Goal: Transaction & Acquisition: Purchase product/service

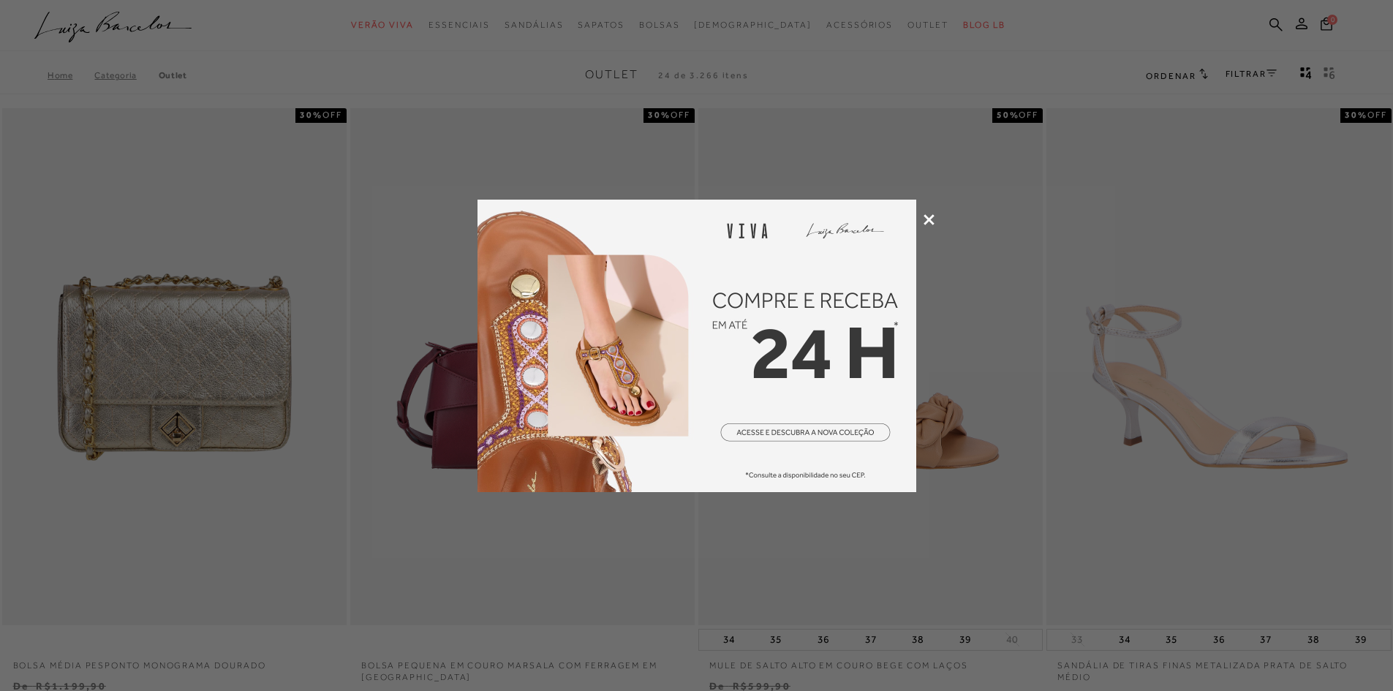
click at [926, 217] on icon at bounding box center [929, 219] width 11 height 11
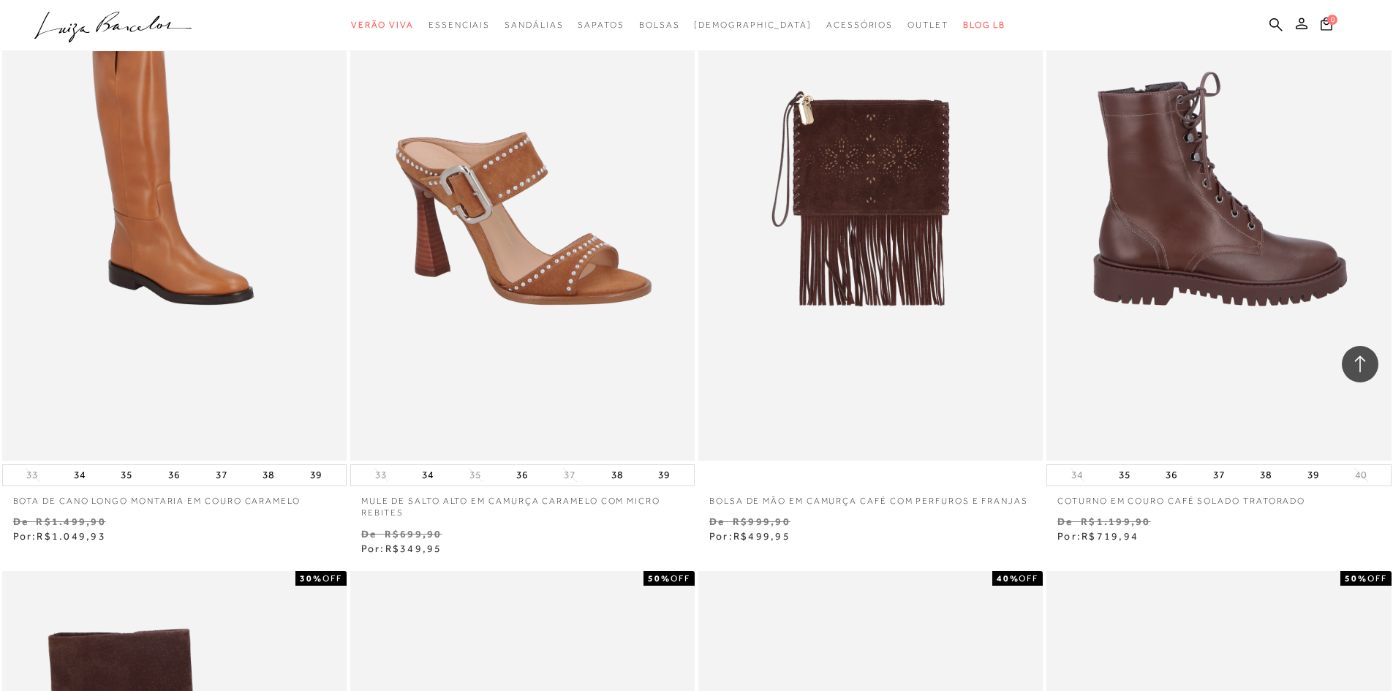
scroll to position [804, 0]
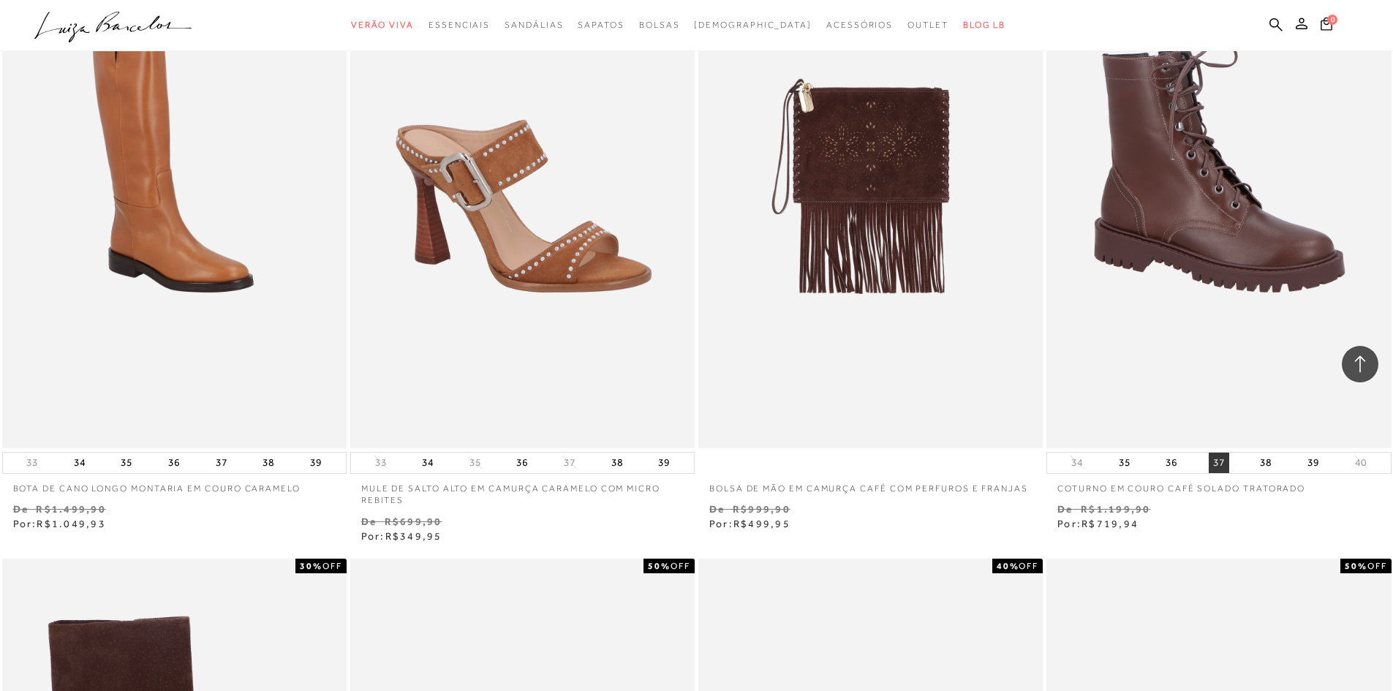
click at [1219, 465] on button "37" at bounding box center [1219, 463] width 20 height 20
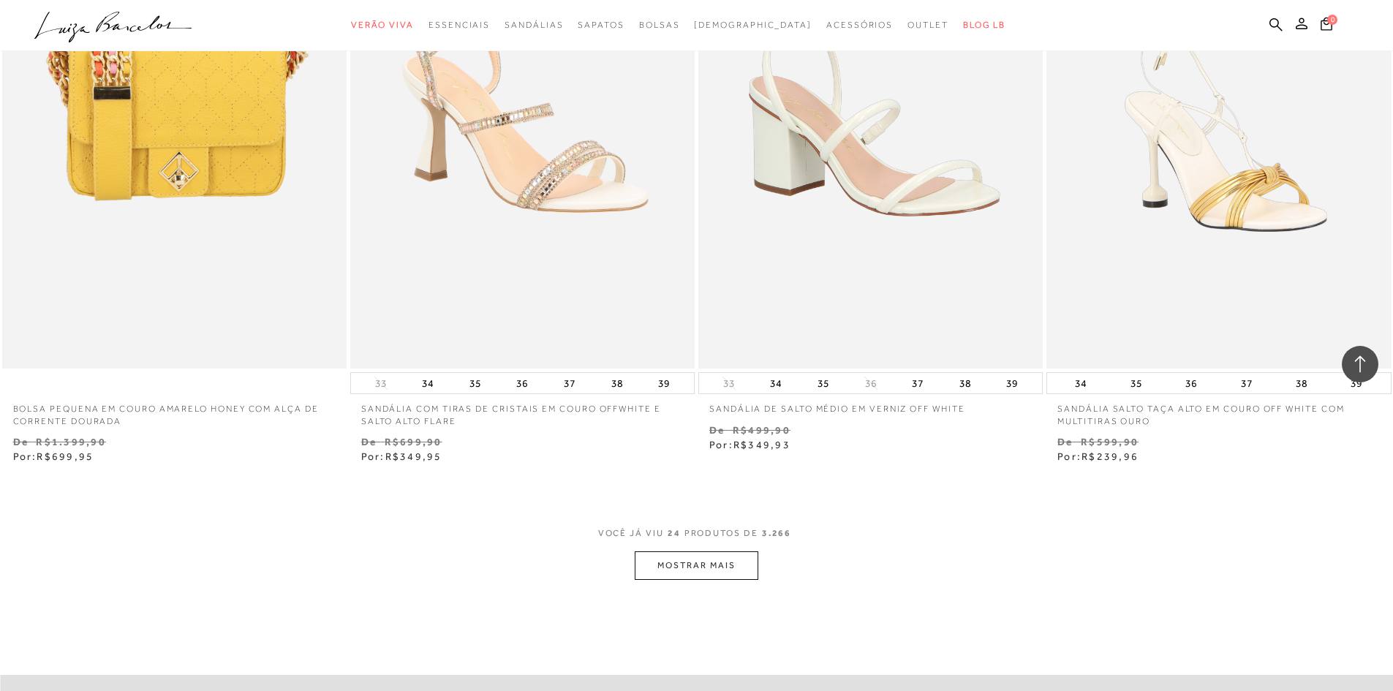
scroll to position [3437, 0]
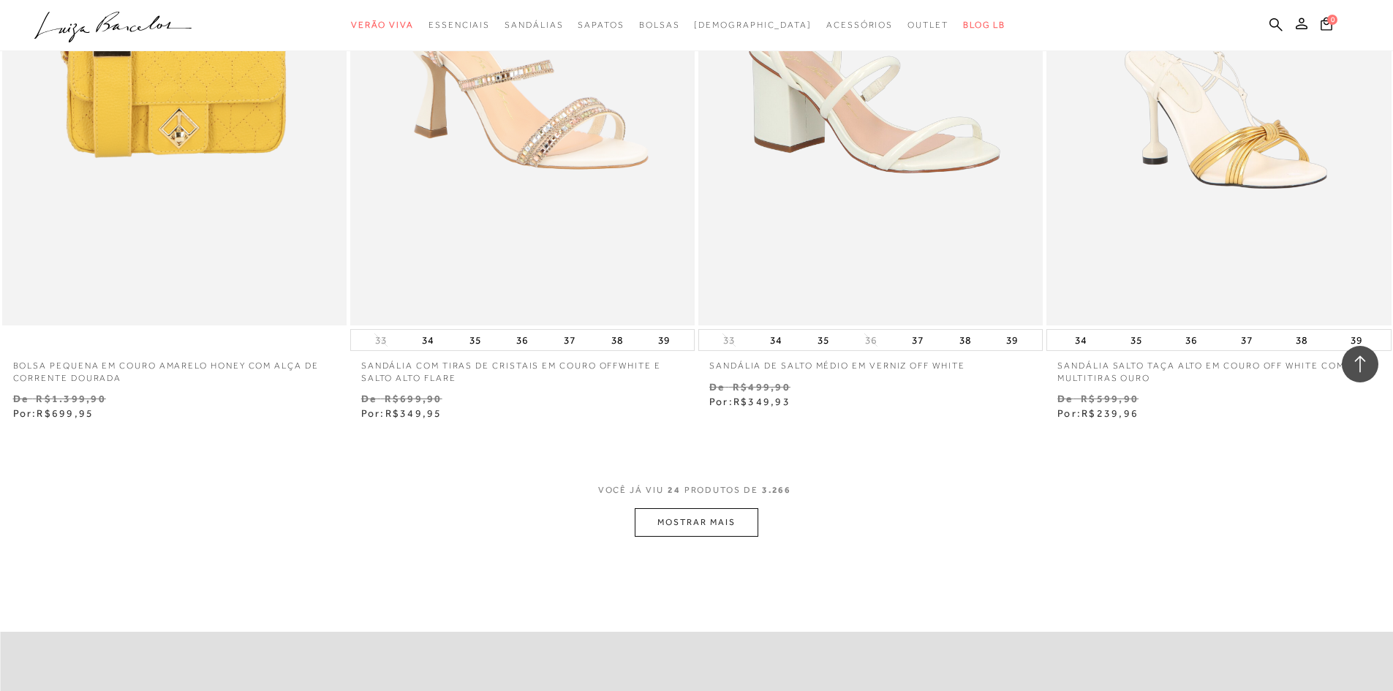
click at [687, 525] on button "MOSTRAR MAIS" at bounding box center [696, 522] width 123 height 29
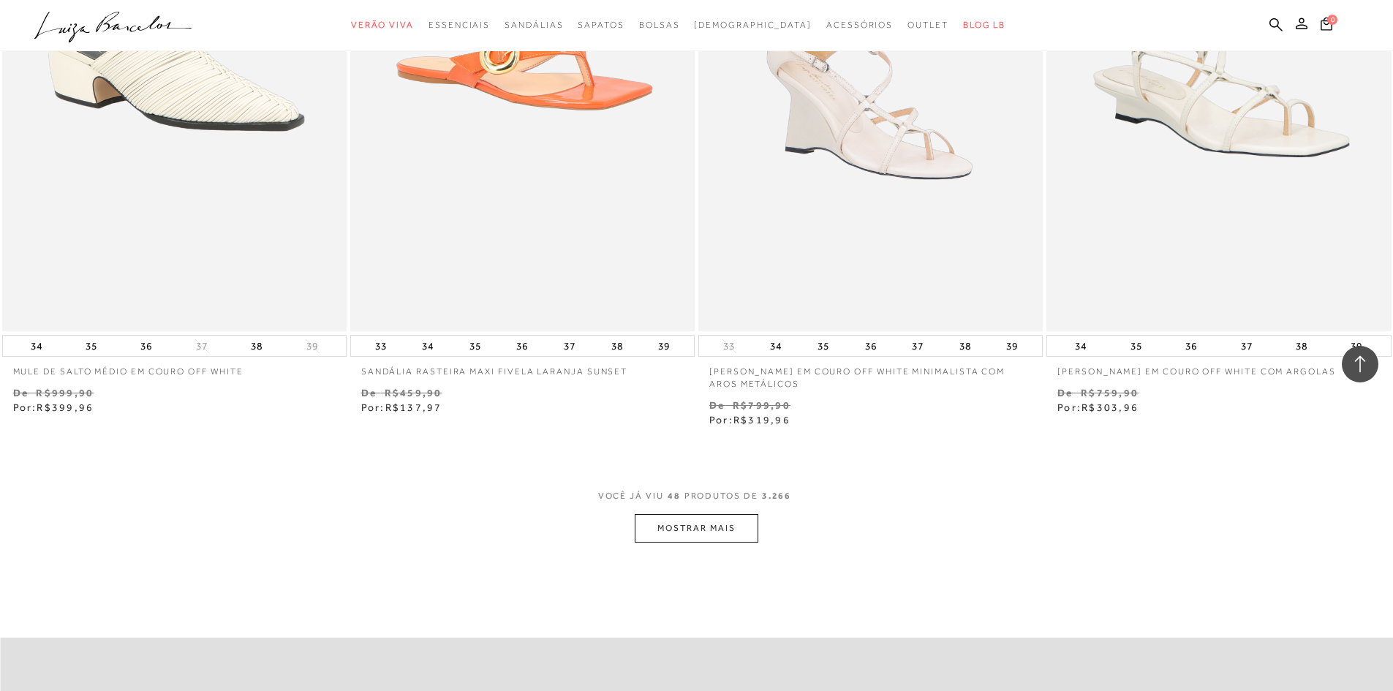
scroll to position [7239, 0]
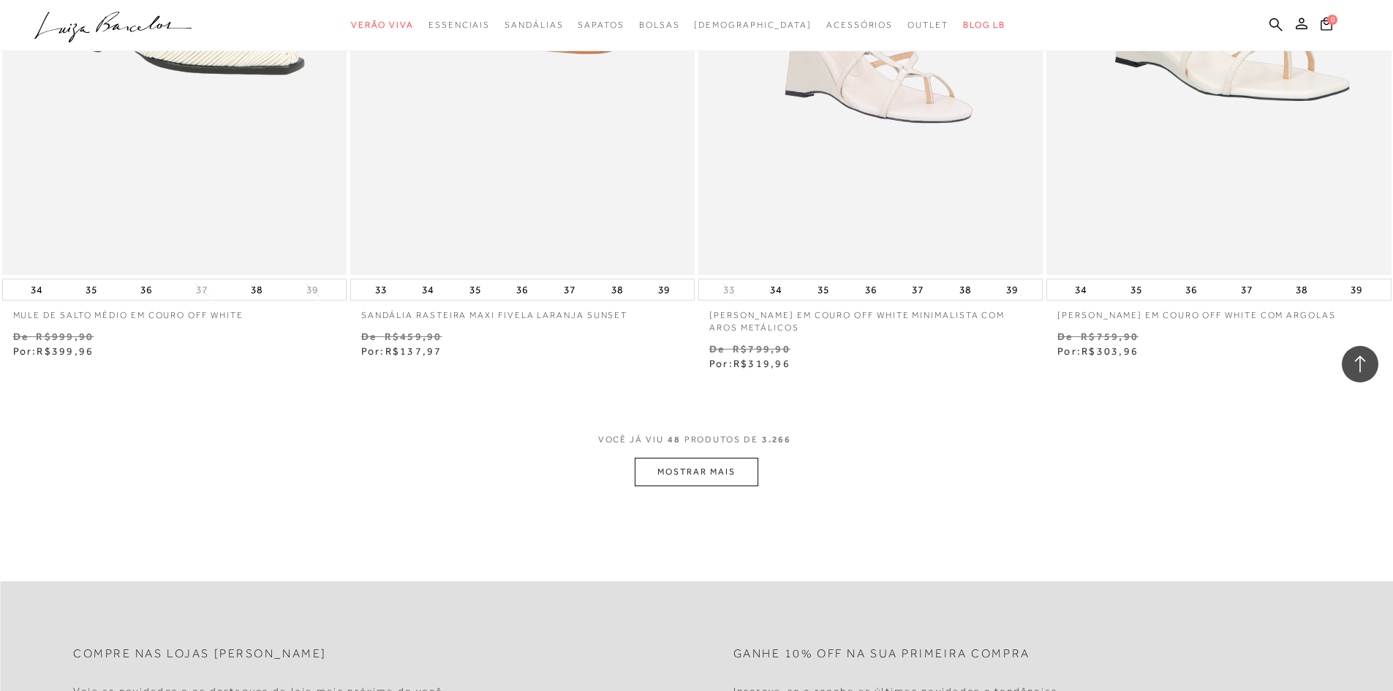
click at [694, 472] on button "MOSTRAR MAIS" at bounding box center [696, 472] width 123 height 29
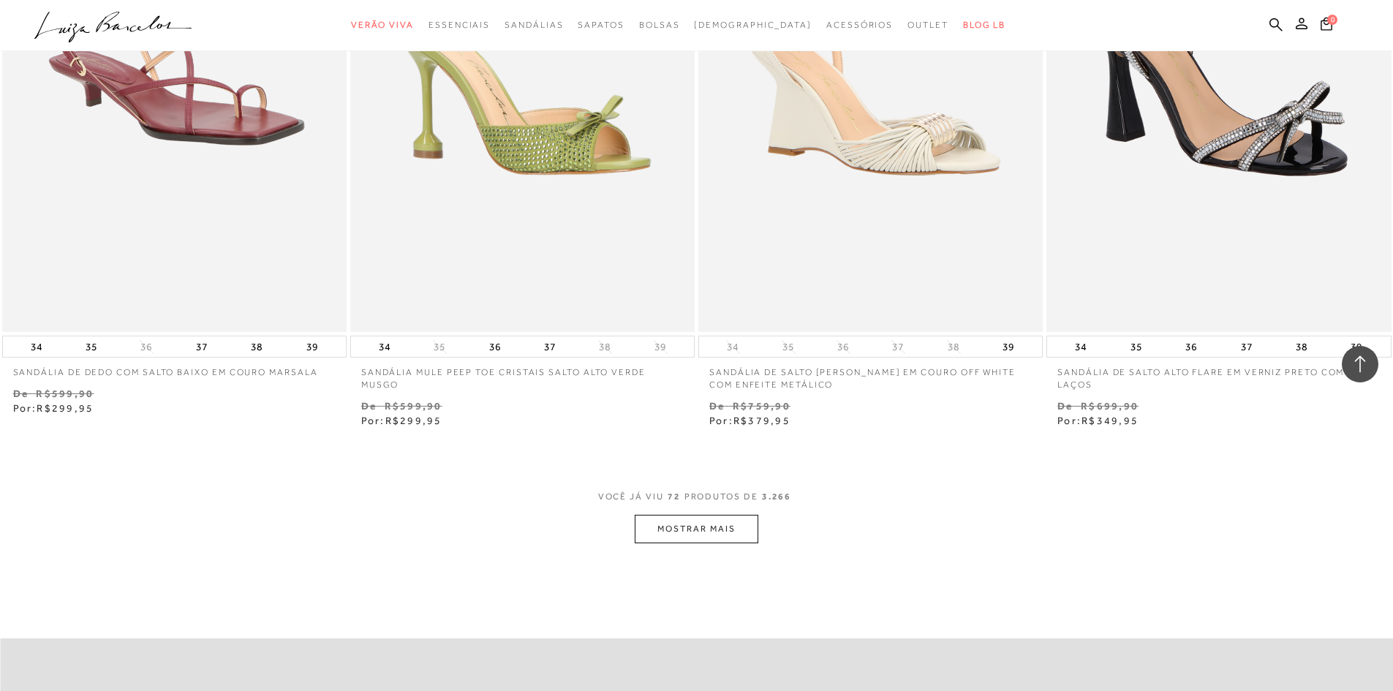
scroll to position [11041, 0]
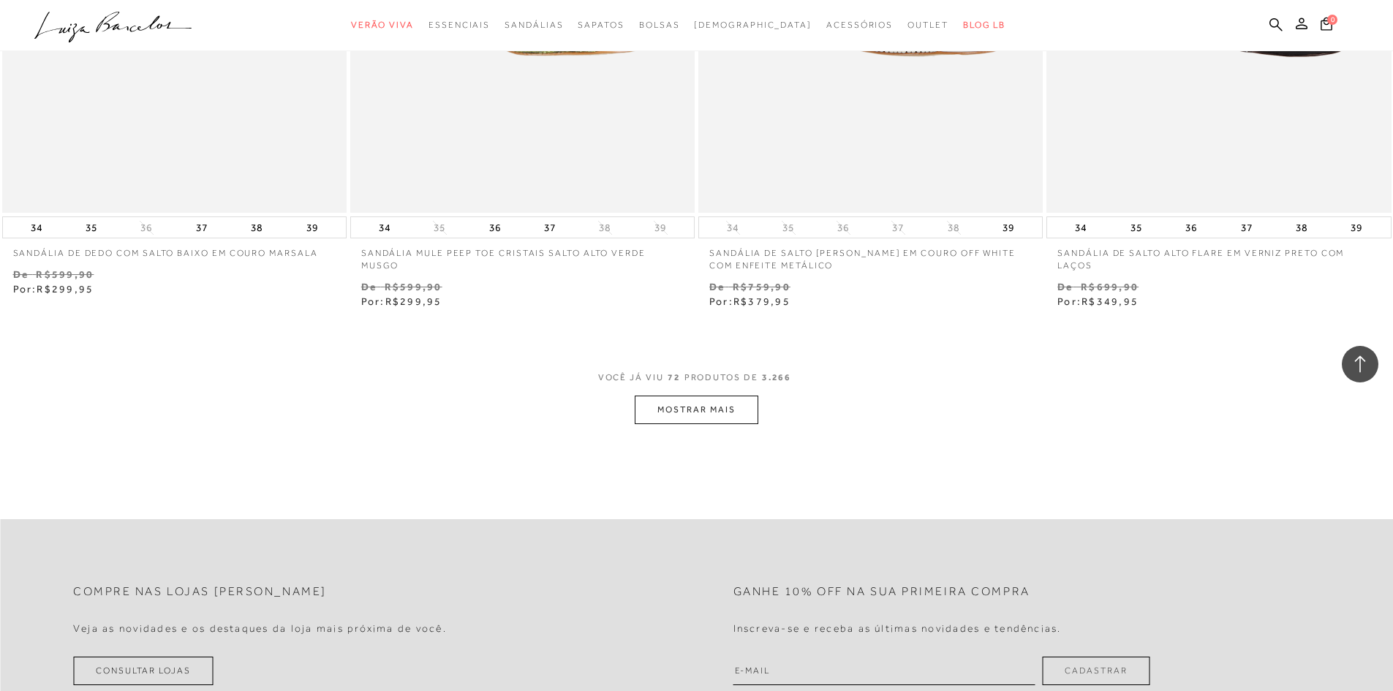
click at [688, 410] on button "MOSTRAR MAIS" at bounding box center [696, 410] width 123 height 29
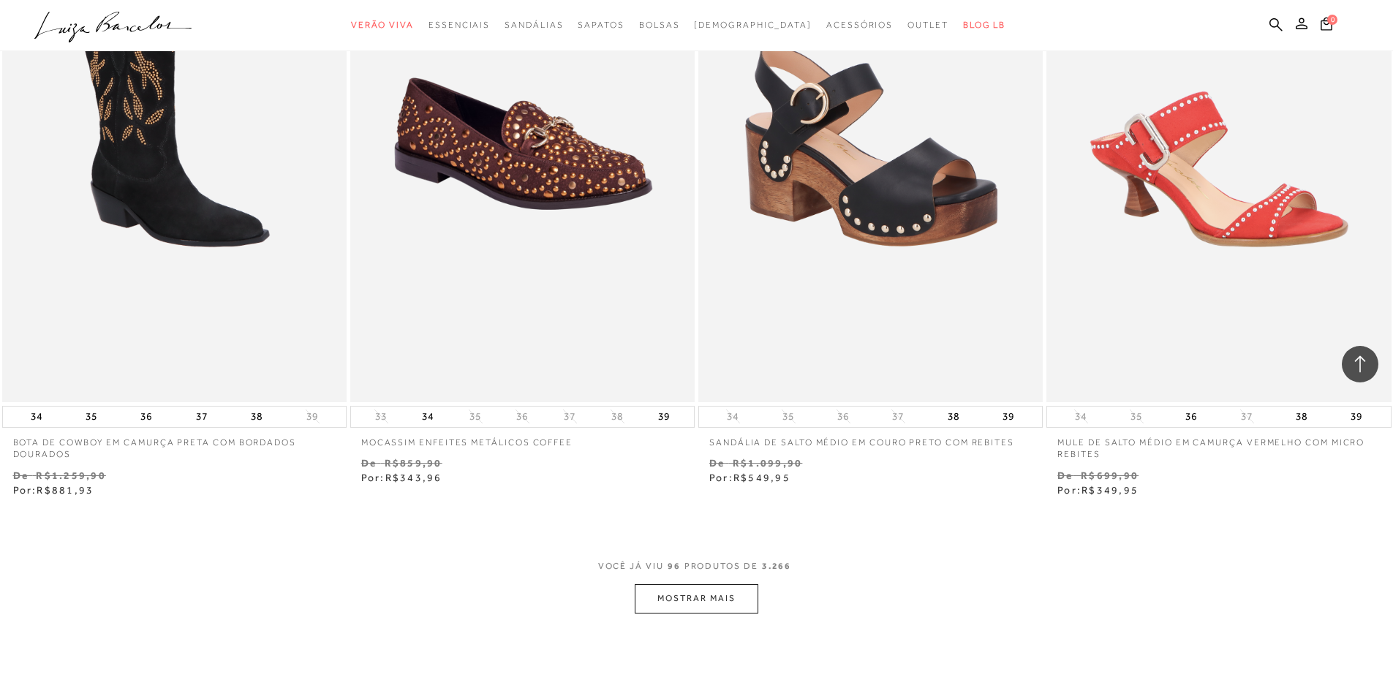
scroll to position [14697, 0]
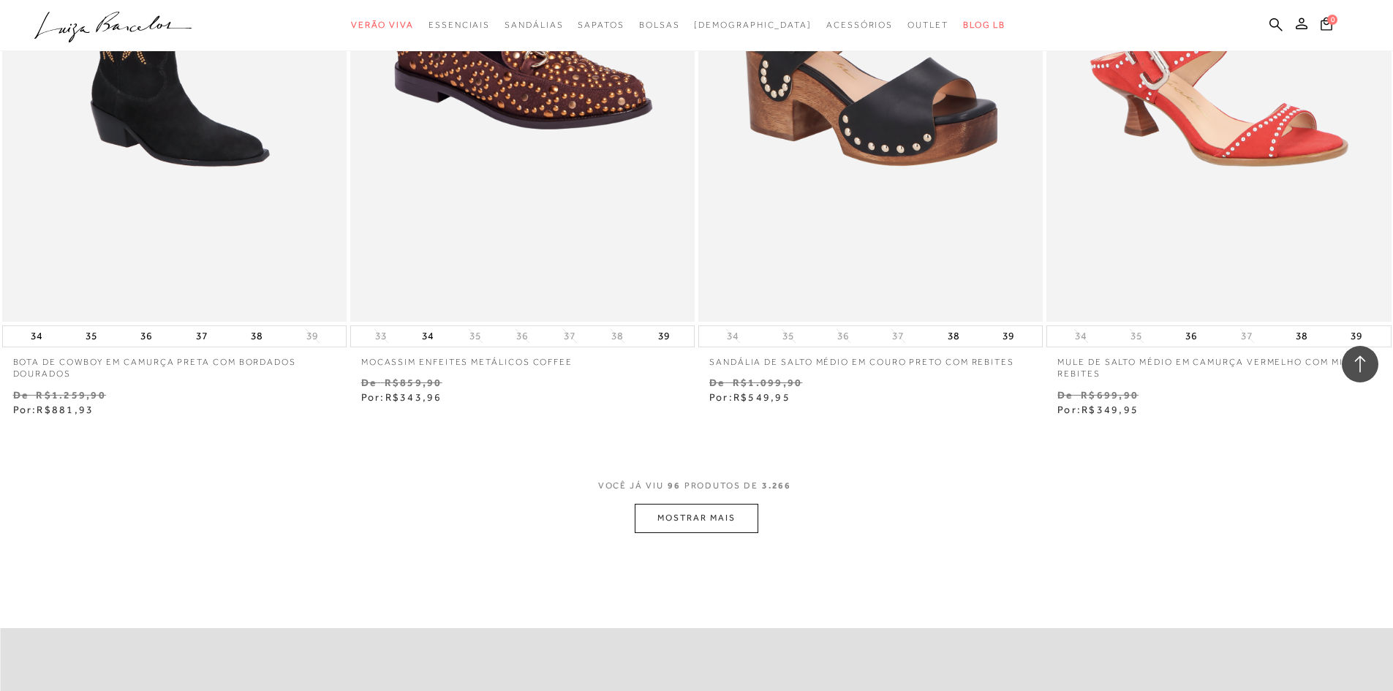
click at [703, 521] on button "MOSTRAR MAIS" at bounding box center [696, 518] width 123 height 29
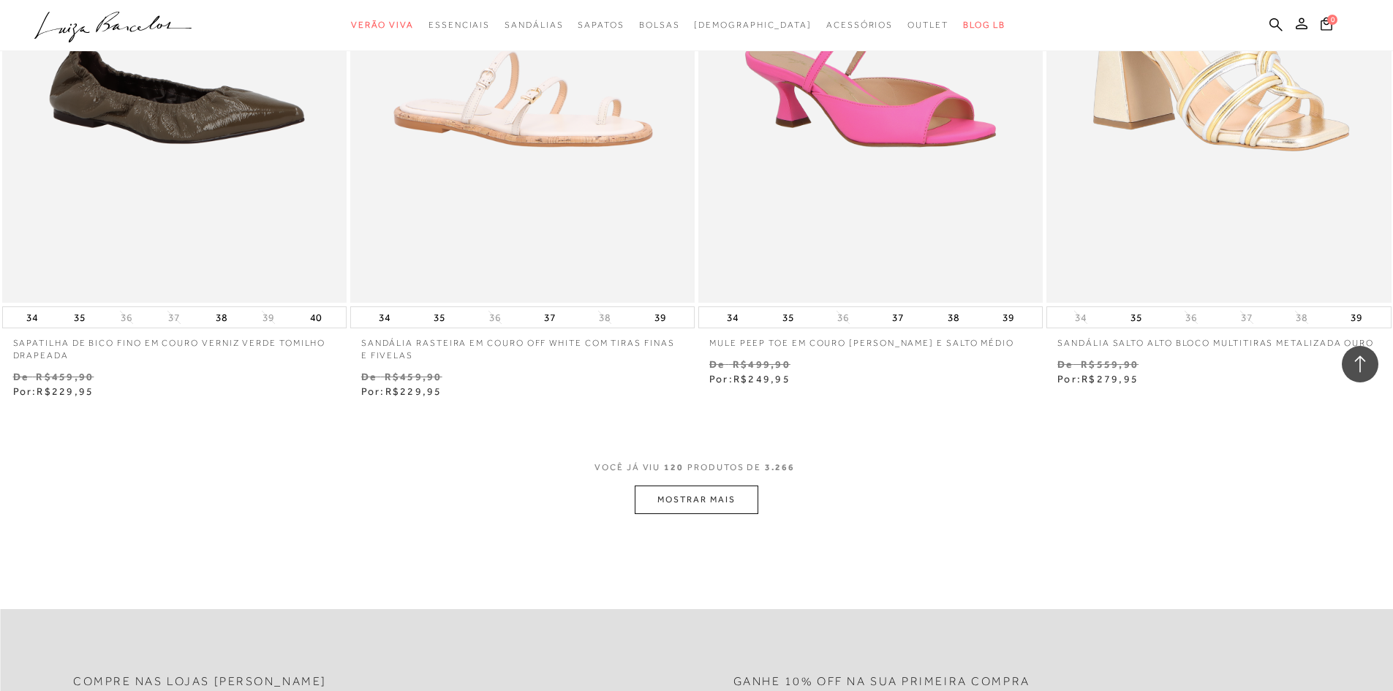
scroll to position [18572, 0]
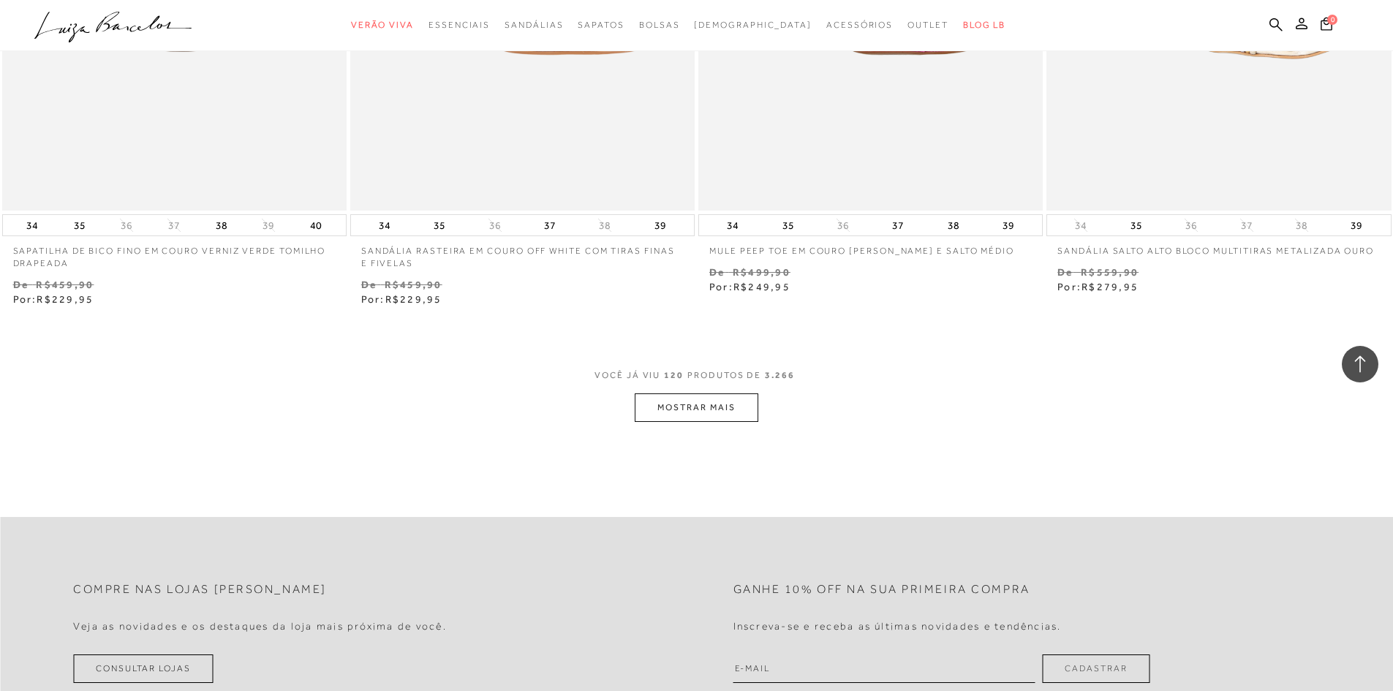
click at [684, 410] on button "MOSTRAR MAIS" at bounding box center [696, 407] width 123 height 29
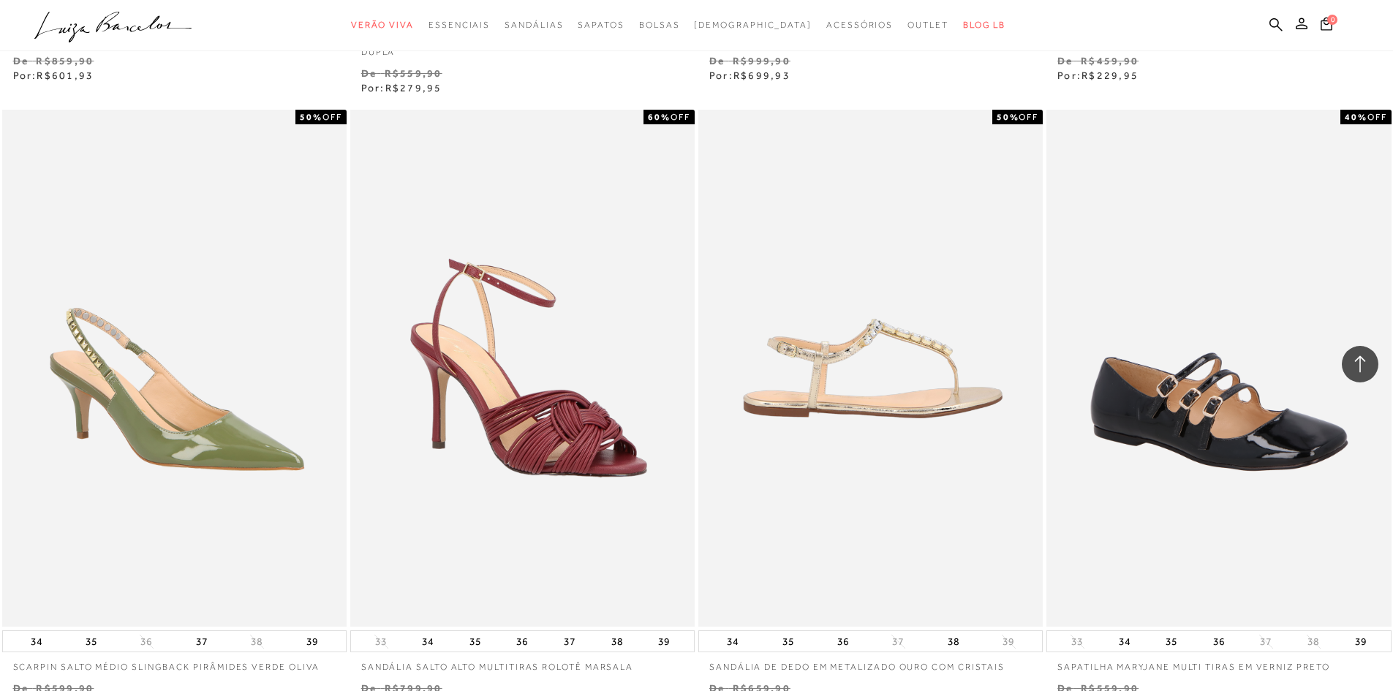
scroll to position [22082, 0]
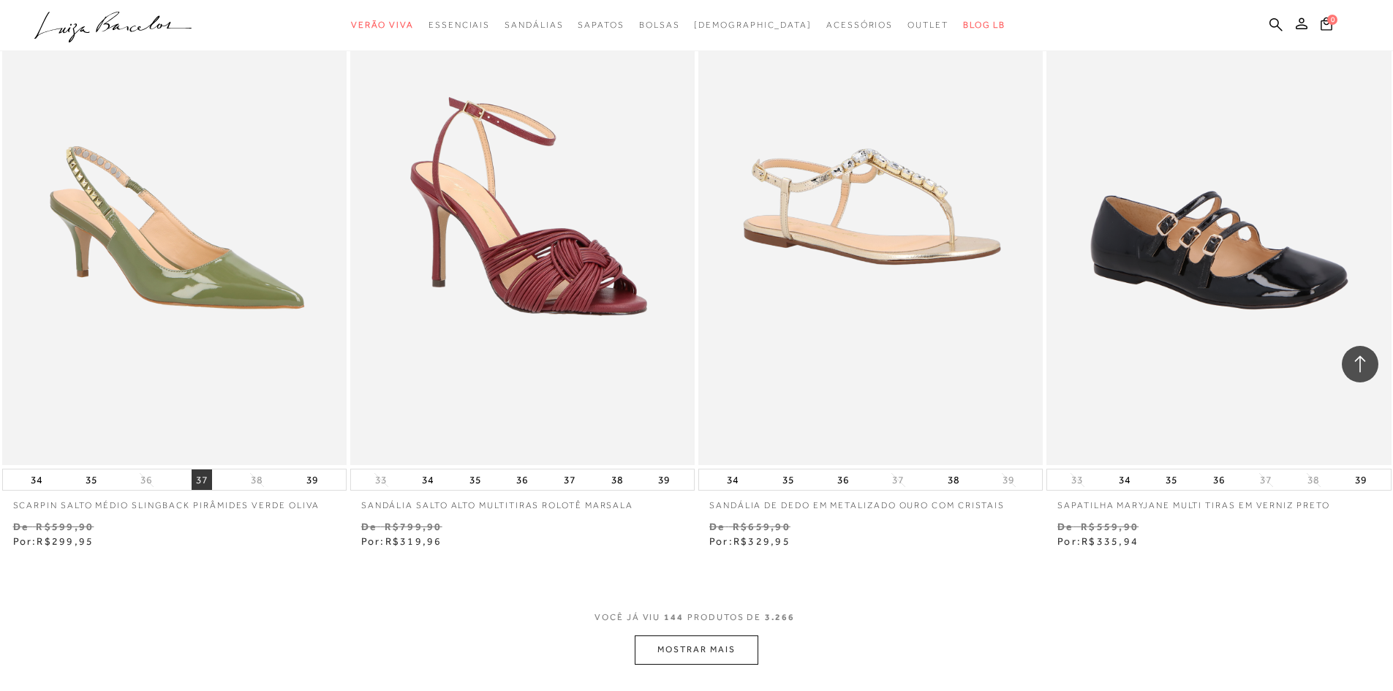
click at [204, 485] on button "37" at bounding box center [202, 479] width 20 height 20
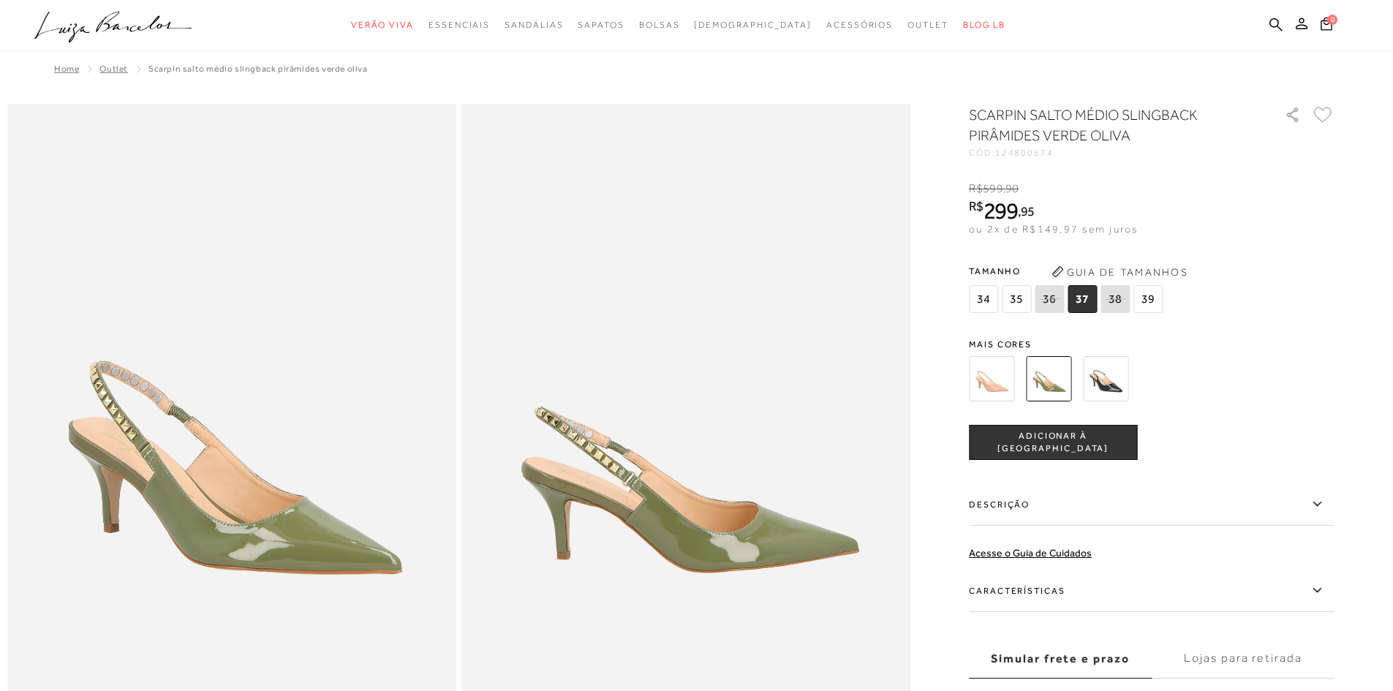
click at [992, 391] on img at bounding box center [991, 378] width 45 height 45
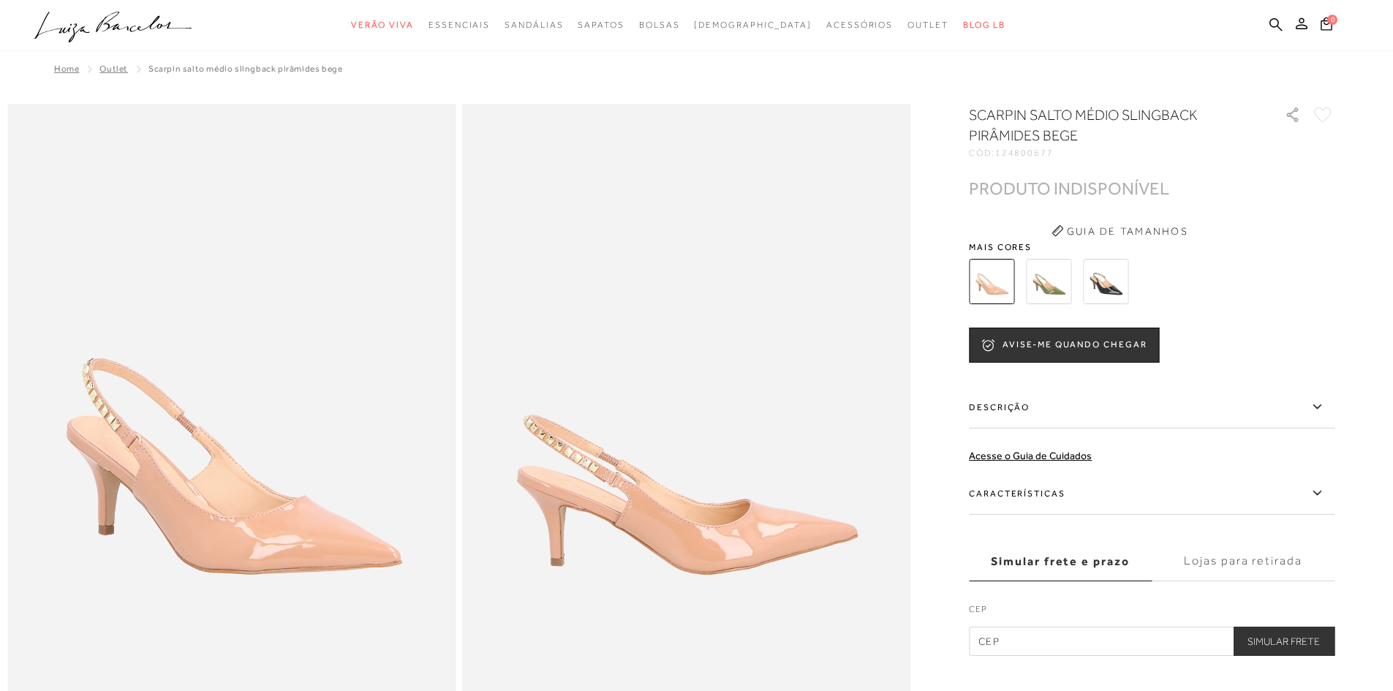
click at [1114, 282] on img at bounding box center [1105, 281] width 45 height 45
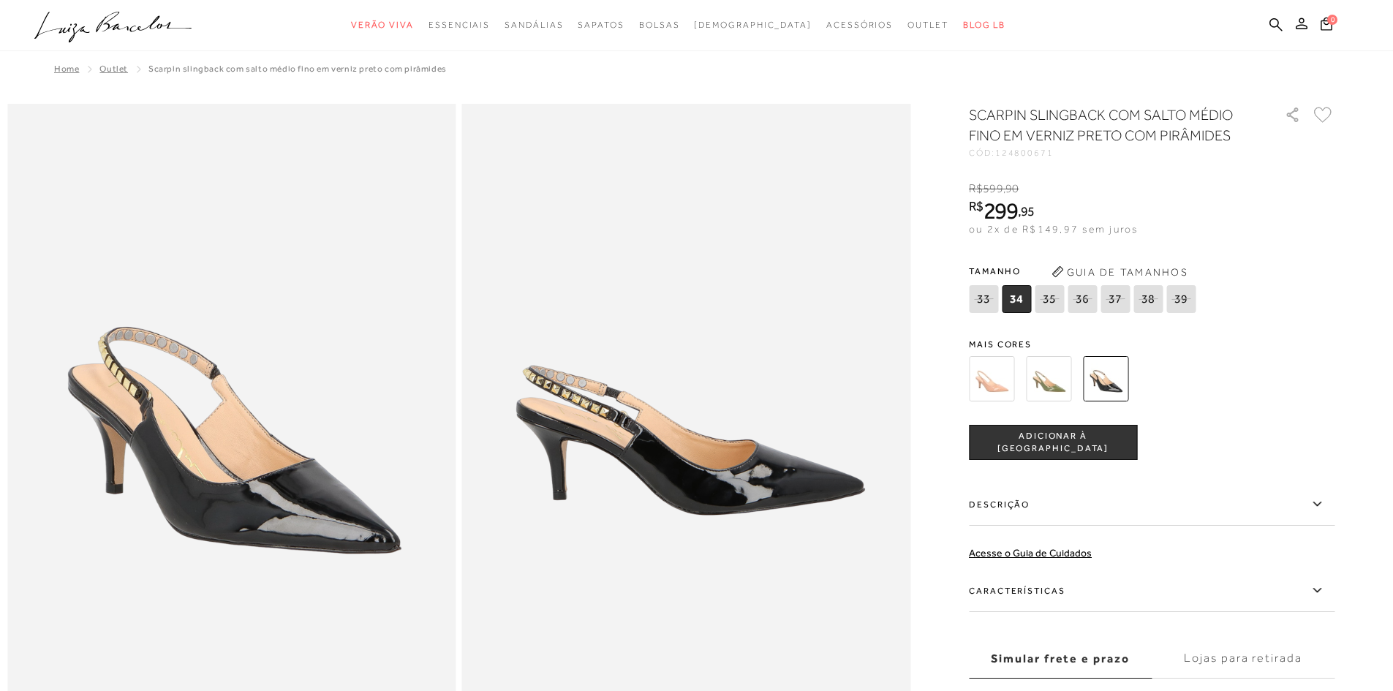
click at [1053, 385] on img at bounding box center [1048, 378] width 45 height 45
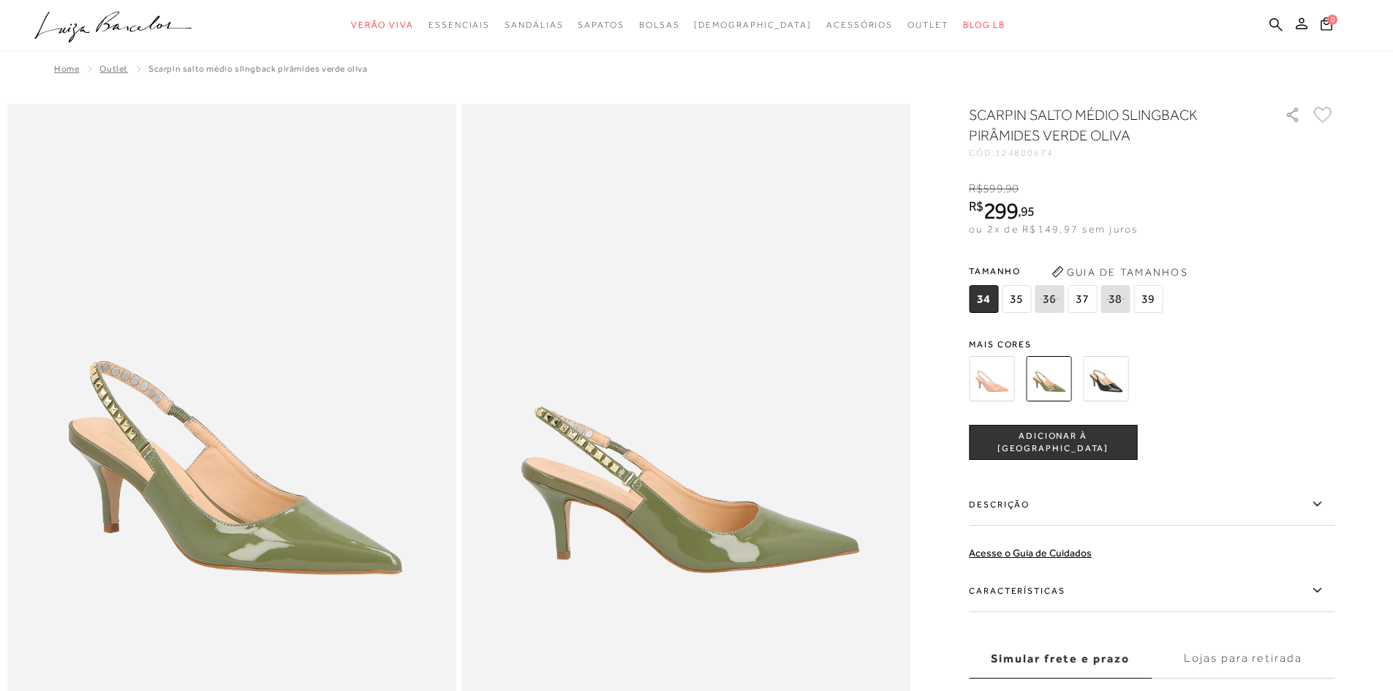
click at [1050, 440] on span "ADICIONAR À [GEOGRAPHIC_DATA]" at bounding box center [1053, 443] width 167 height 26
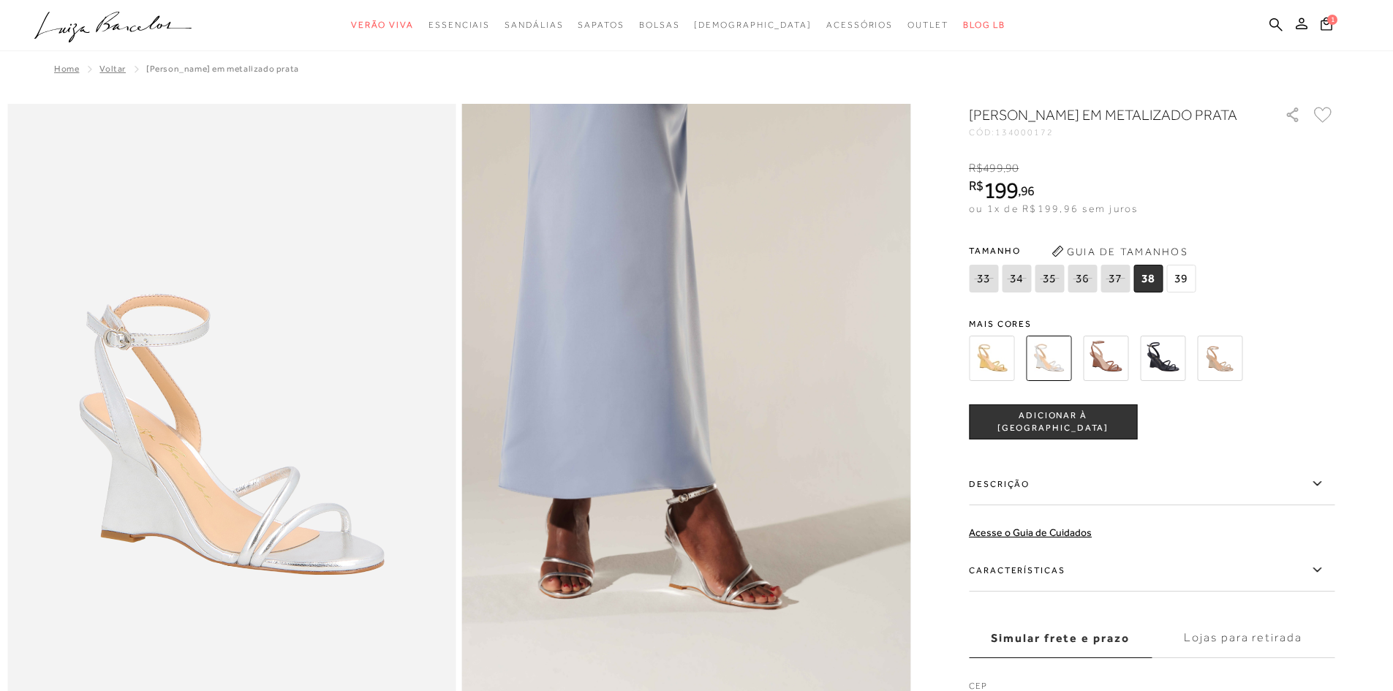
click at [986, 381] on img at bounding box center [991, 358] width 45 height 45
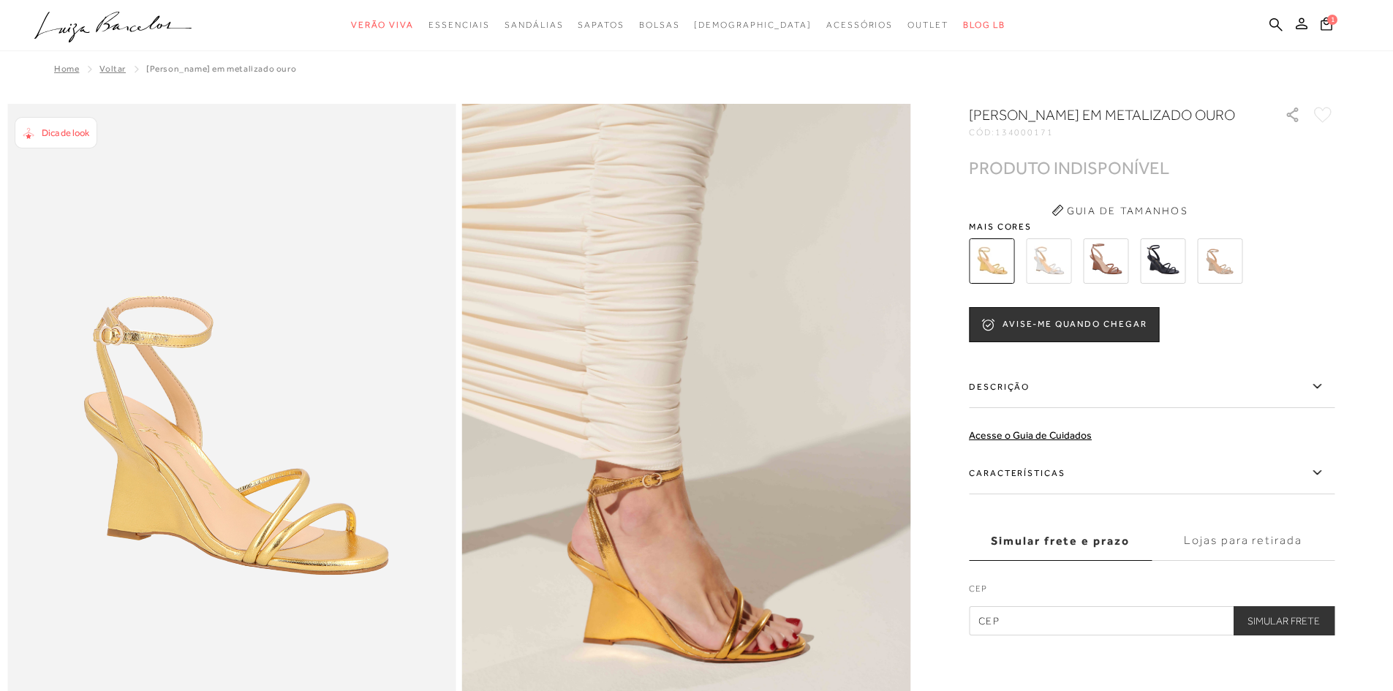
click at [1062, 276] on img at bounding box center [1048, 260] width 45 height 45
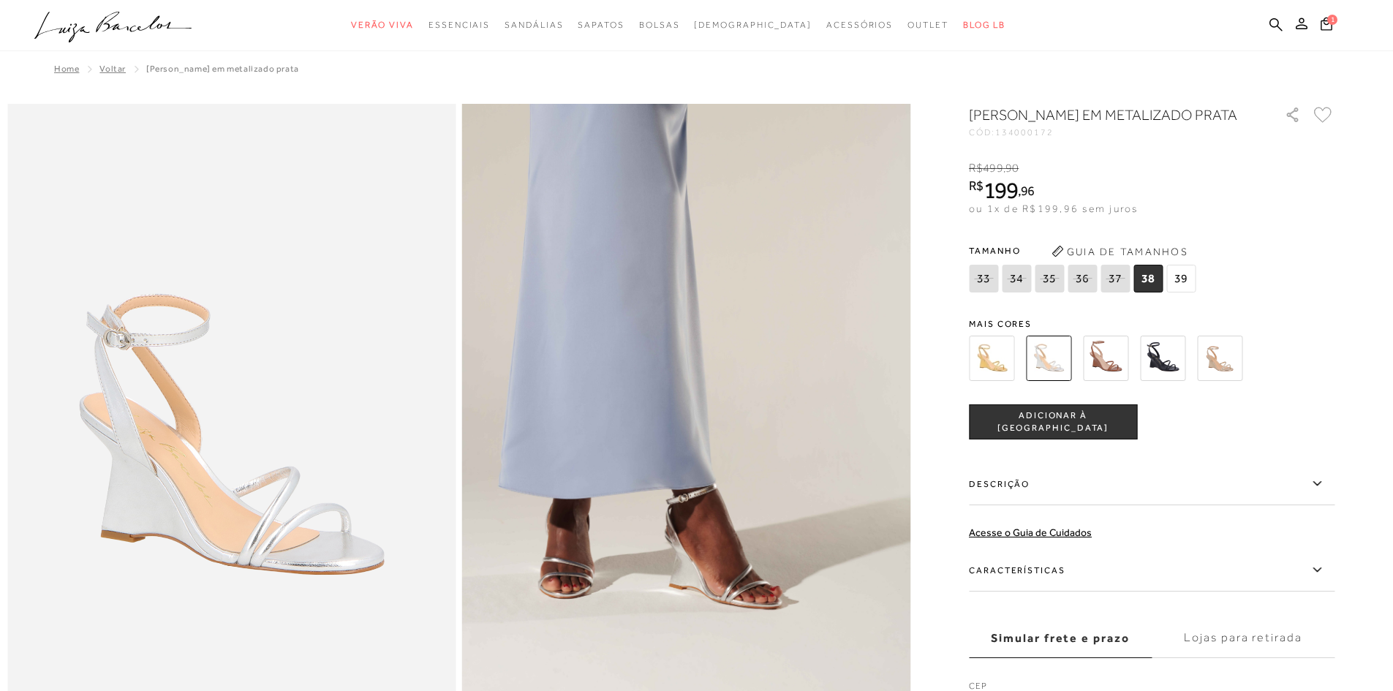
click at [1171, 381] on img at bounding box center [1162, 358] width 45 height 45
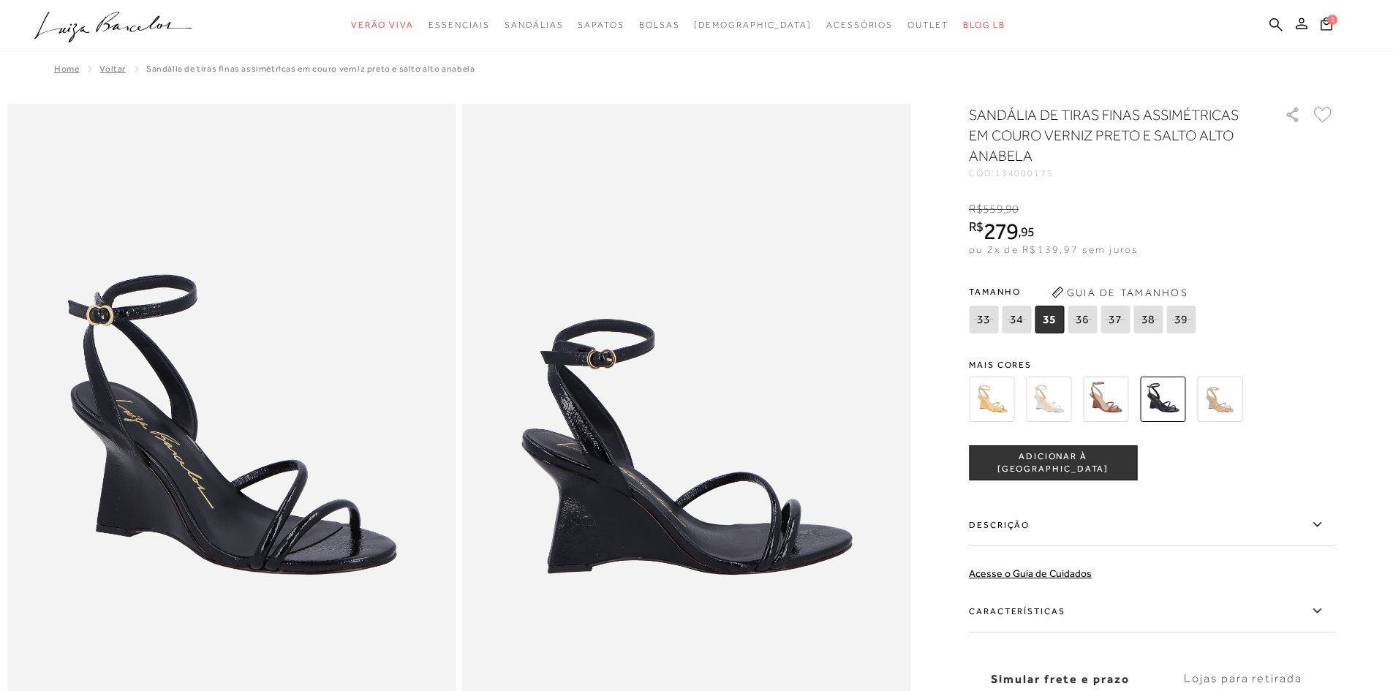
click at [1224, 399] on img at bounding box center [1219, 399] width 45 height 45
